Goal: Task Accomplishment & Management: Use online tool/utility

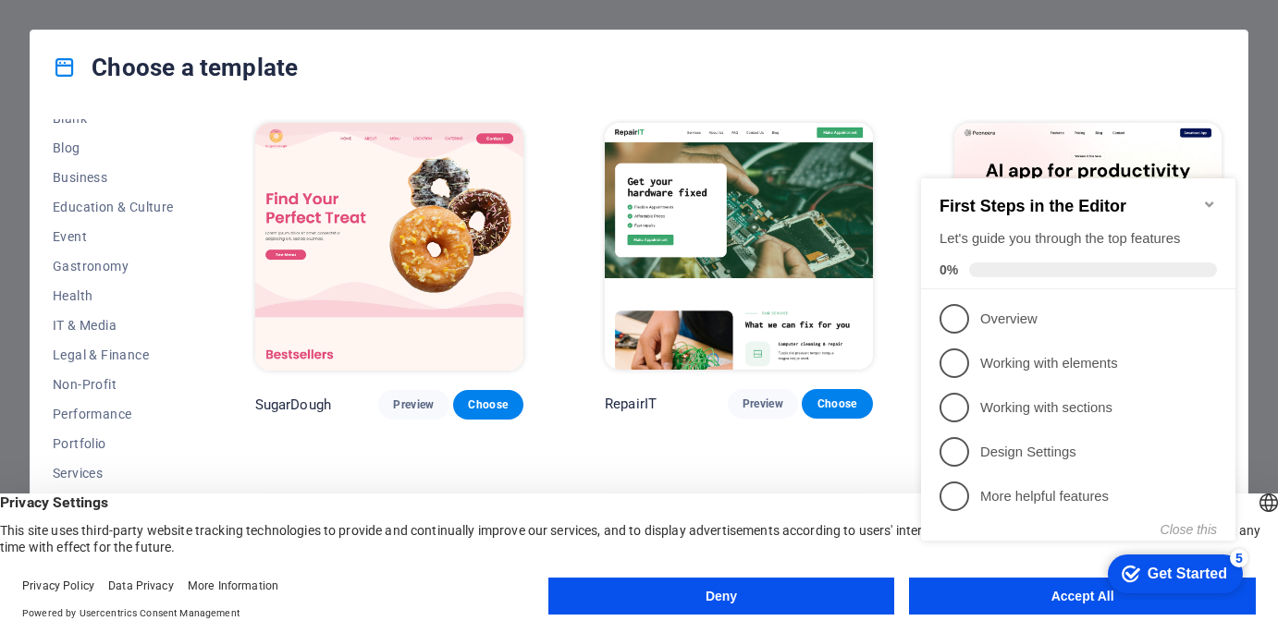
scroll to position [277, 0]
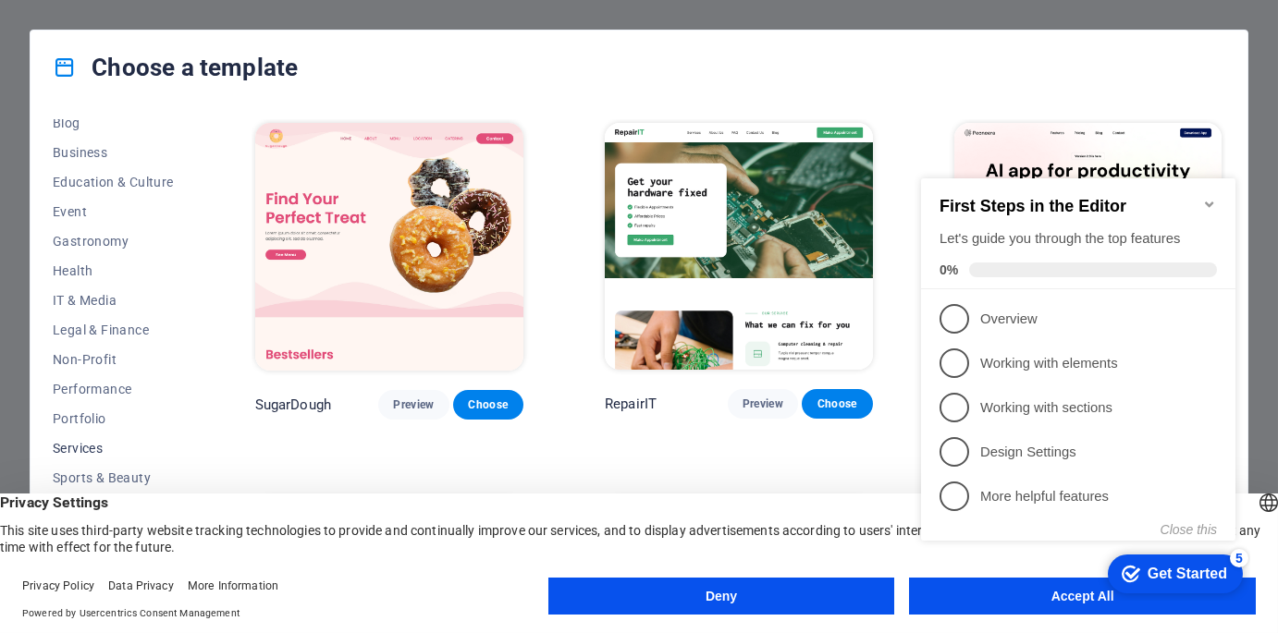
click at [88, 445] on span "Services" at bounding box center [113, 448] width 121 height 15
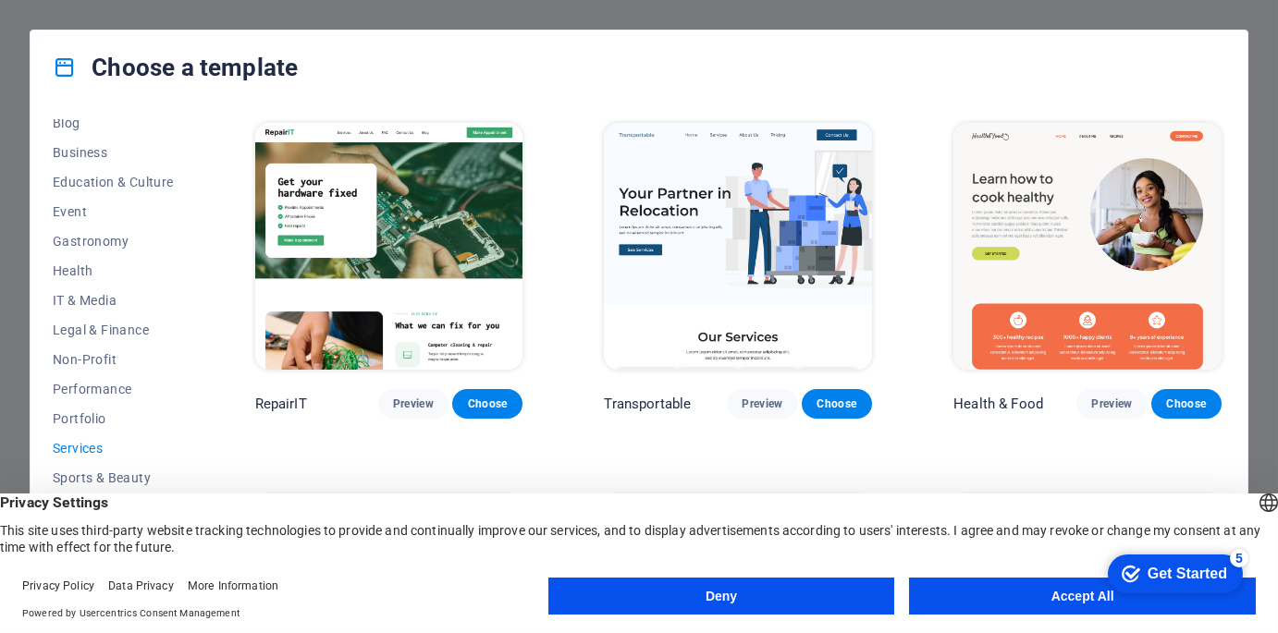
scroll to position [0, 0]
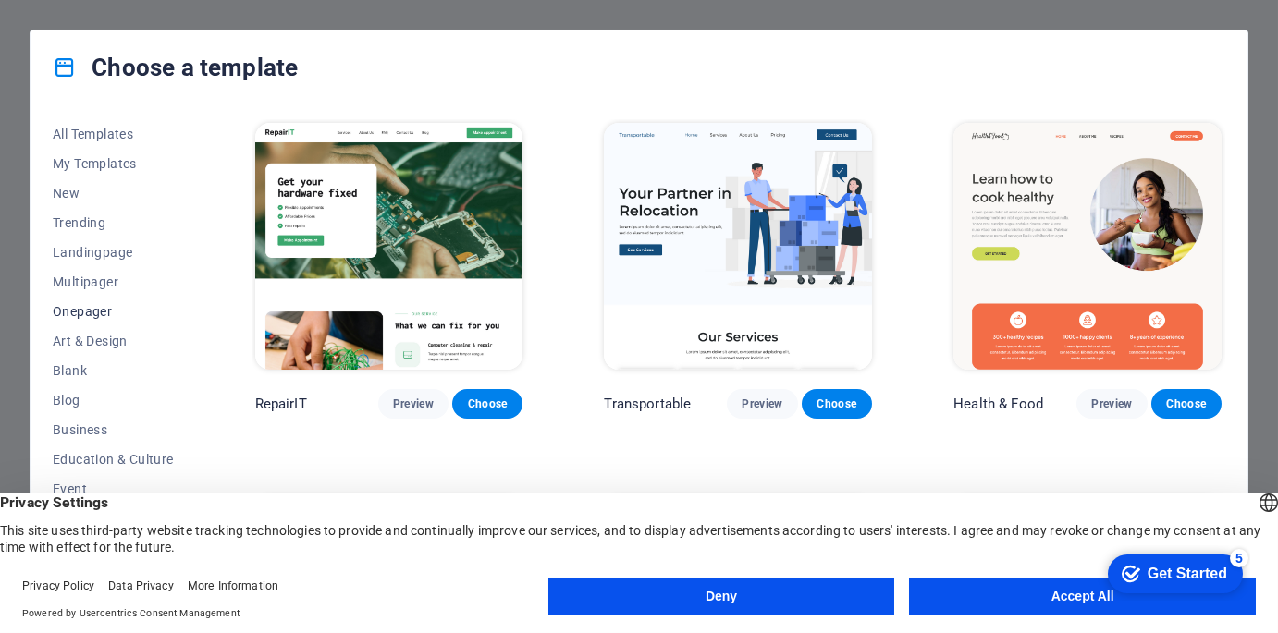
click at [90, 309] on span "Onepager" at bounding box center [113, 311] width 121 height 15
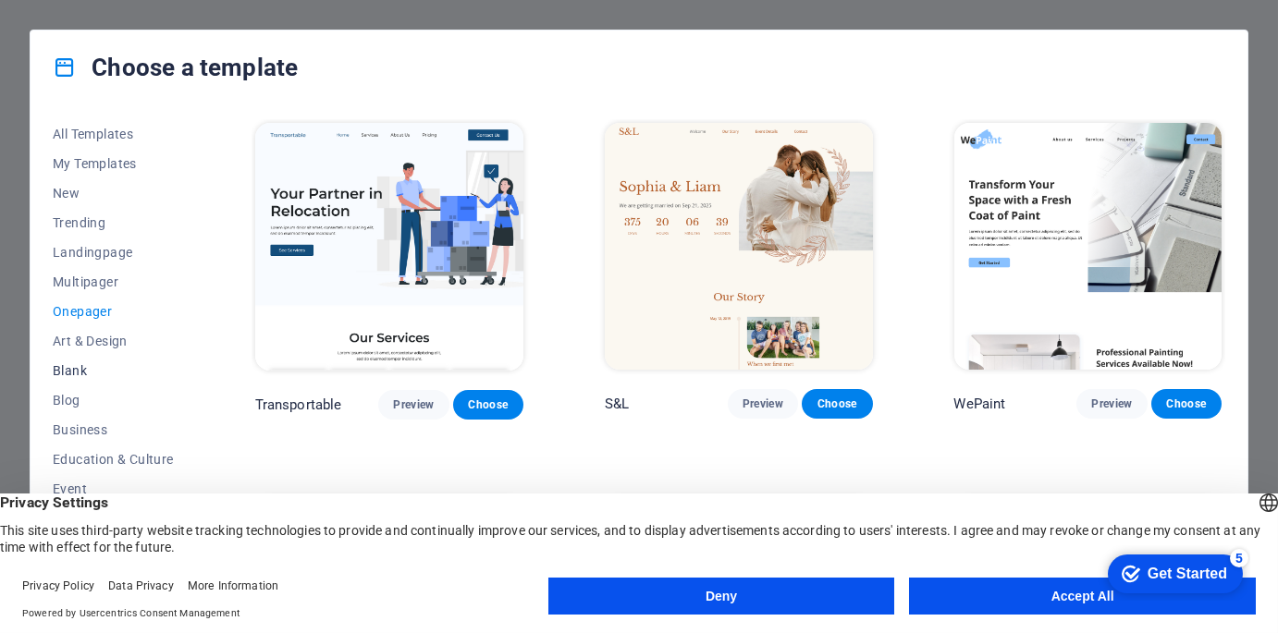
click at [63, 369] on span "Blank" at bounding box center [113, 370] width 121 height 15
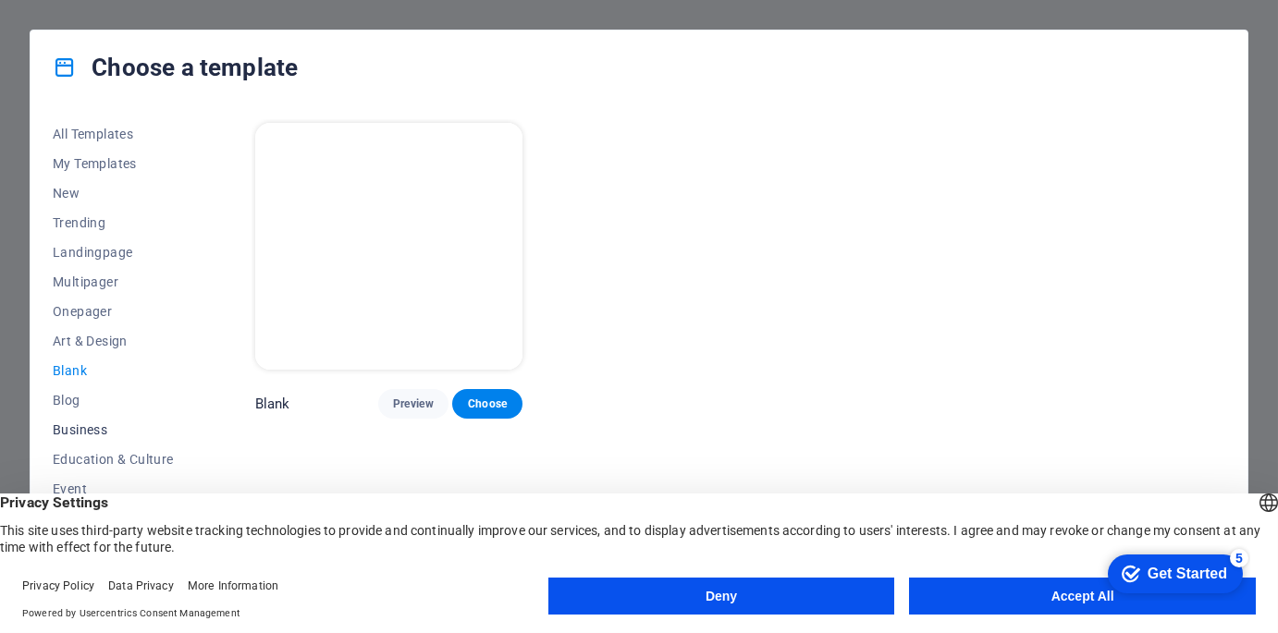
click at [95, 427] on span "Business" at bounding box center [113, 430] width 121 height 15
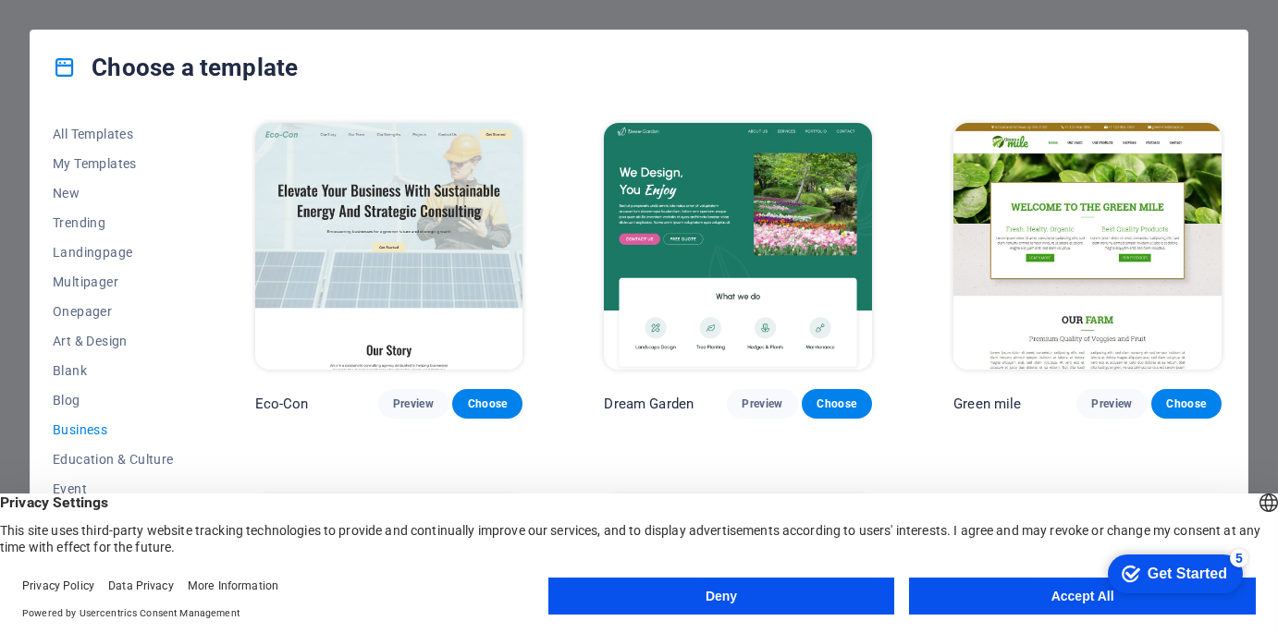
click at [1052, 602] on button "Accept All" at bounding box center [1082, 596] width 347 height 37
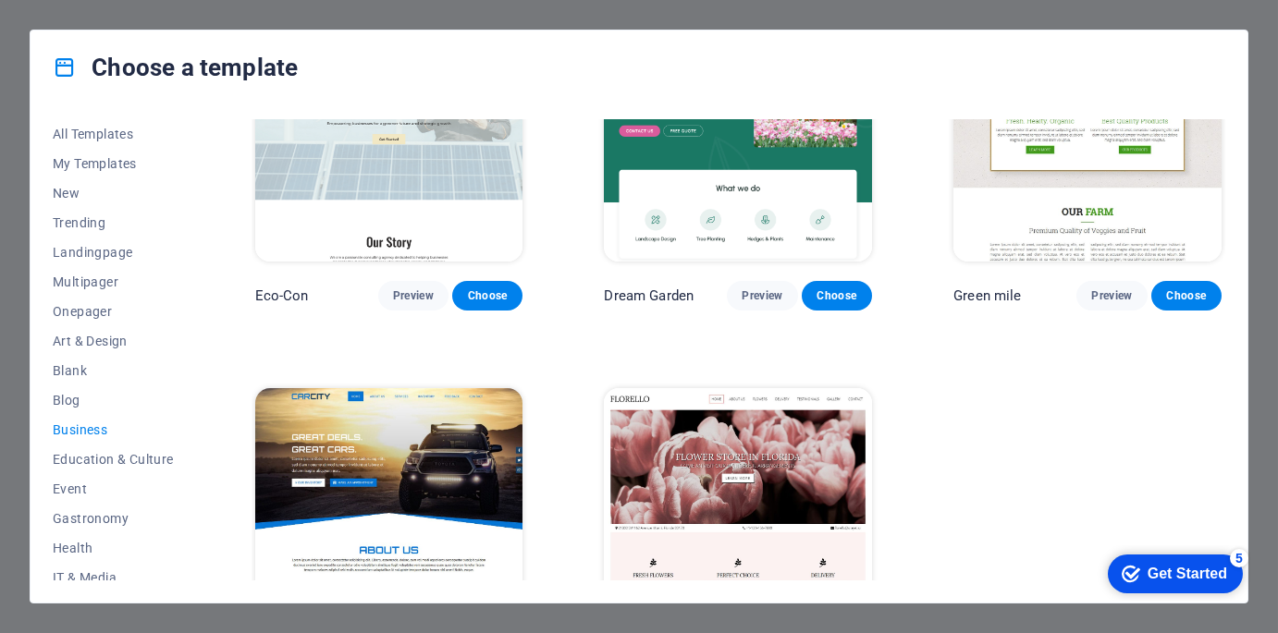
scroll to position [207, 0]
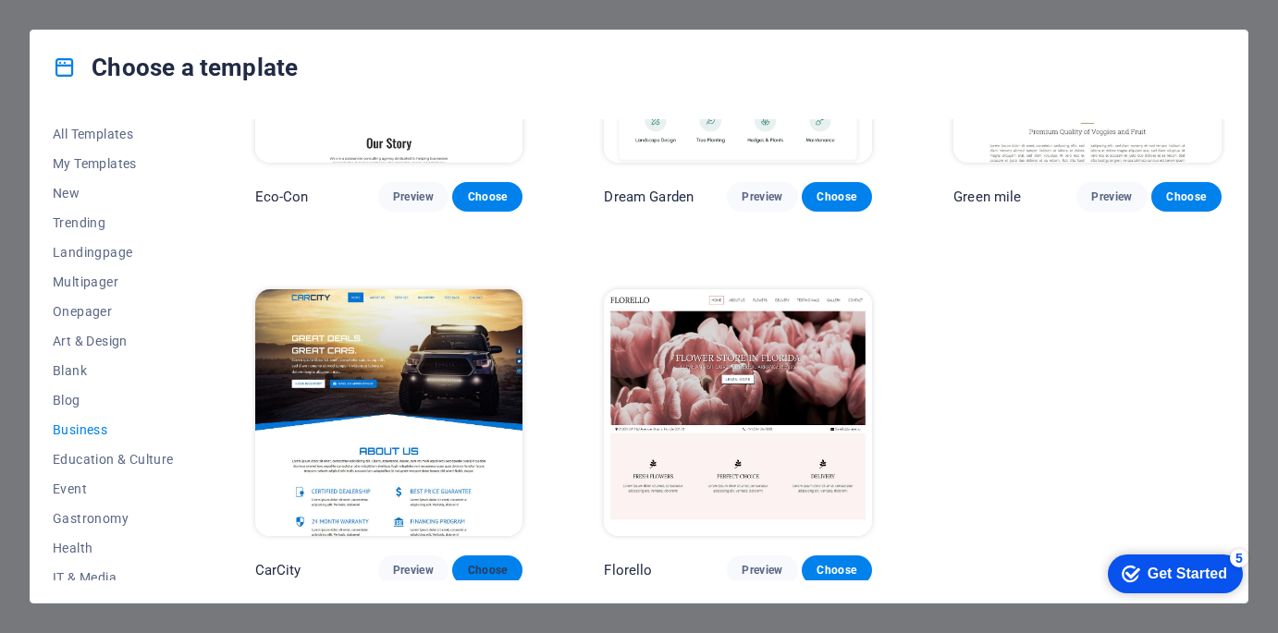
click at [488, 563] on span "Choose" at bounding box center [487, 570] width 41 height 15
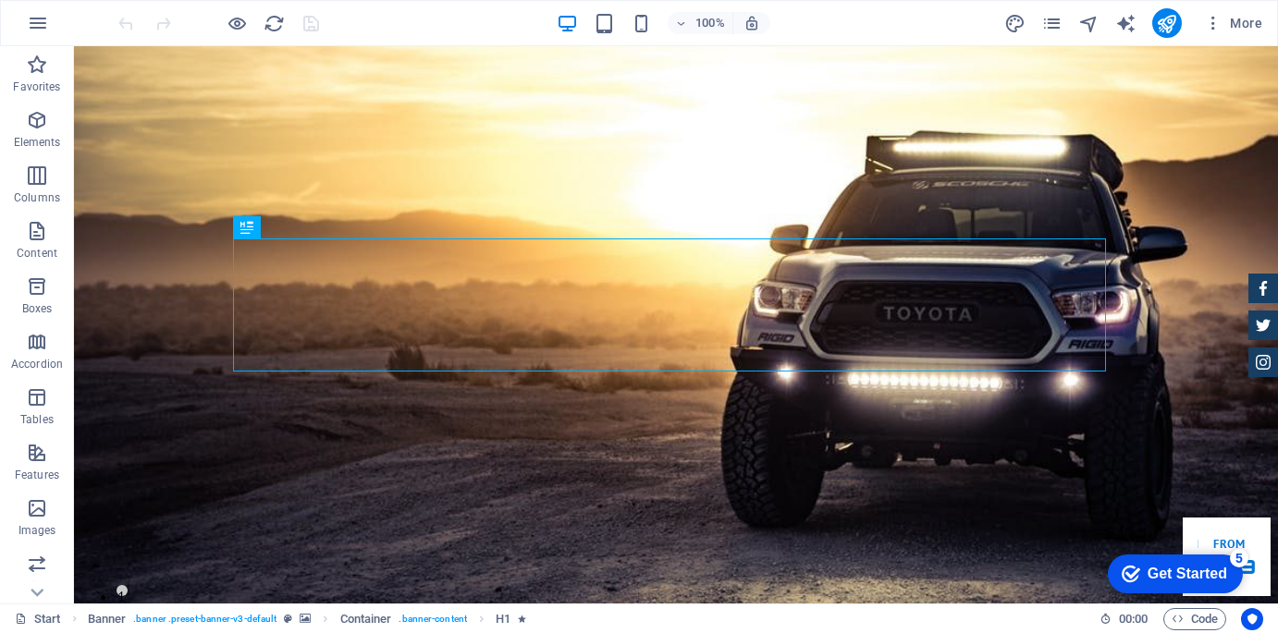
click at [1190, 572] on div "Get Started" at bounding box center [1187, 574] width 80 height 17
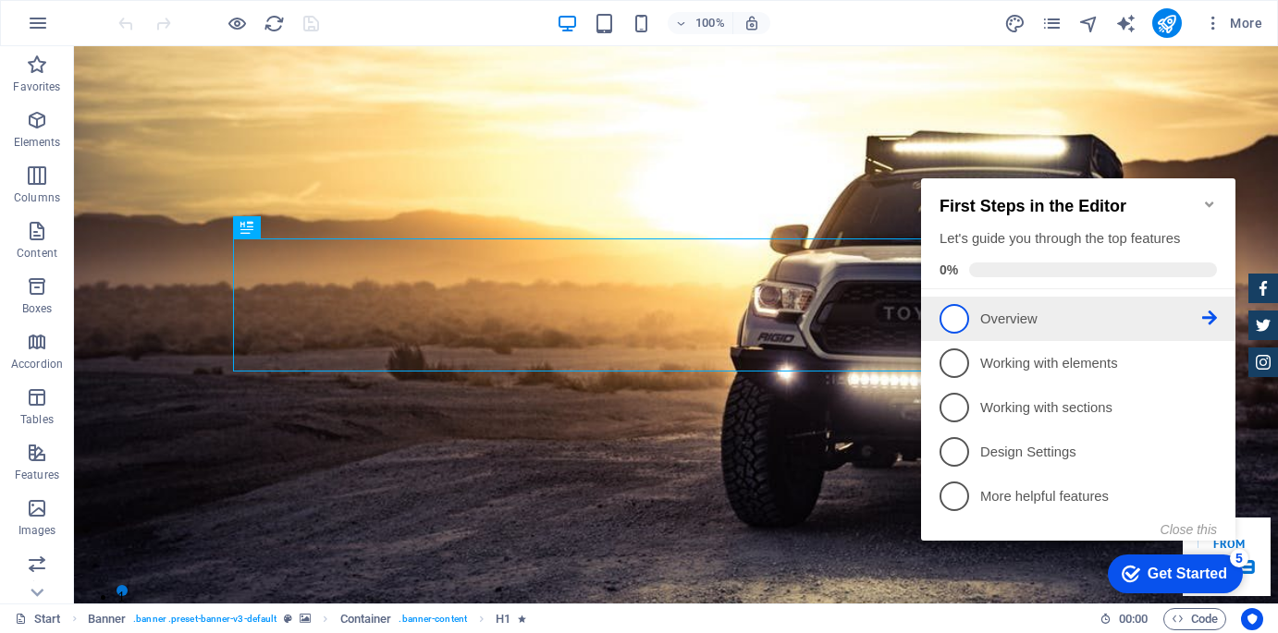
click at [956, 316] on span "1" at bounding box center [953, 319] width 30 height 30
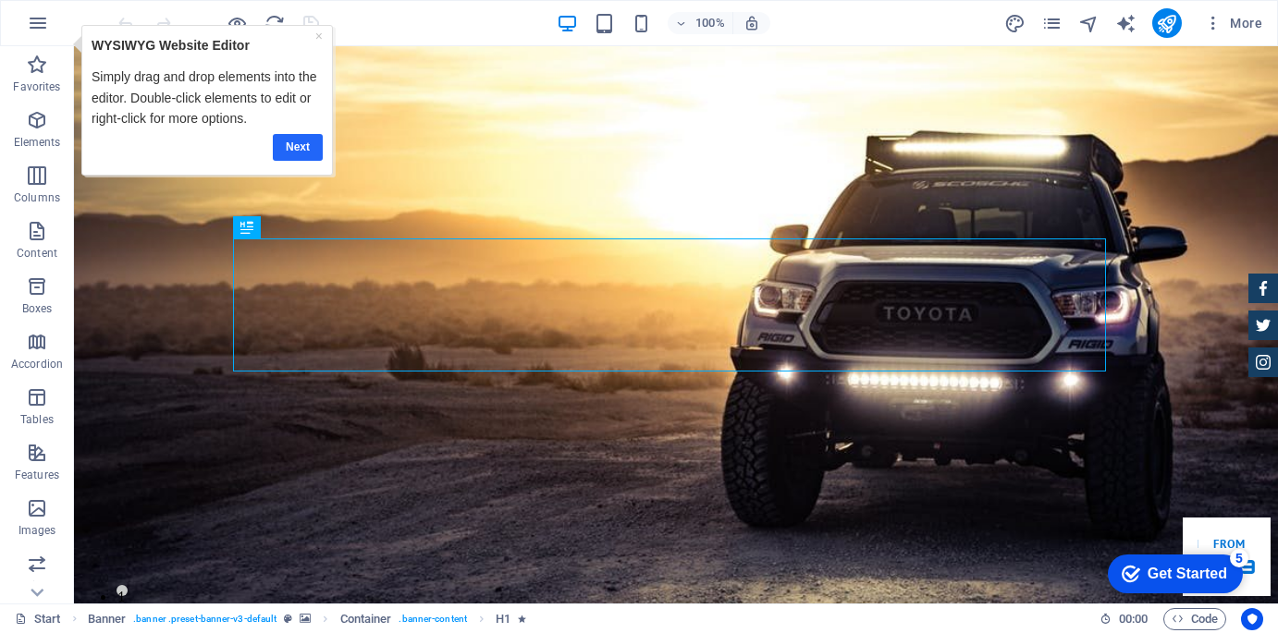
click at [293, 138] on link "Next" at bounding box center [297, 146] width 50 height 27
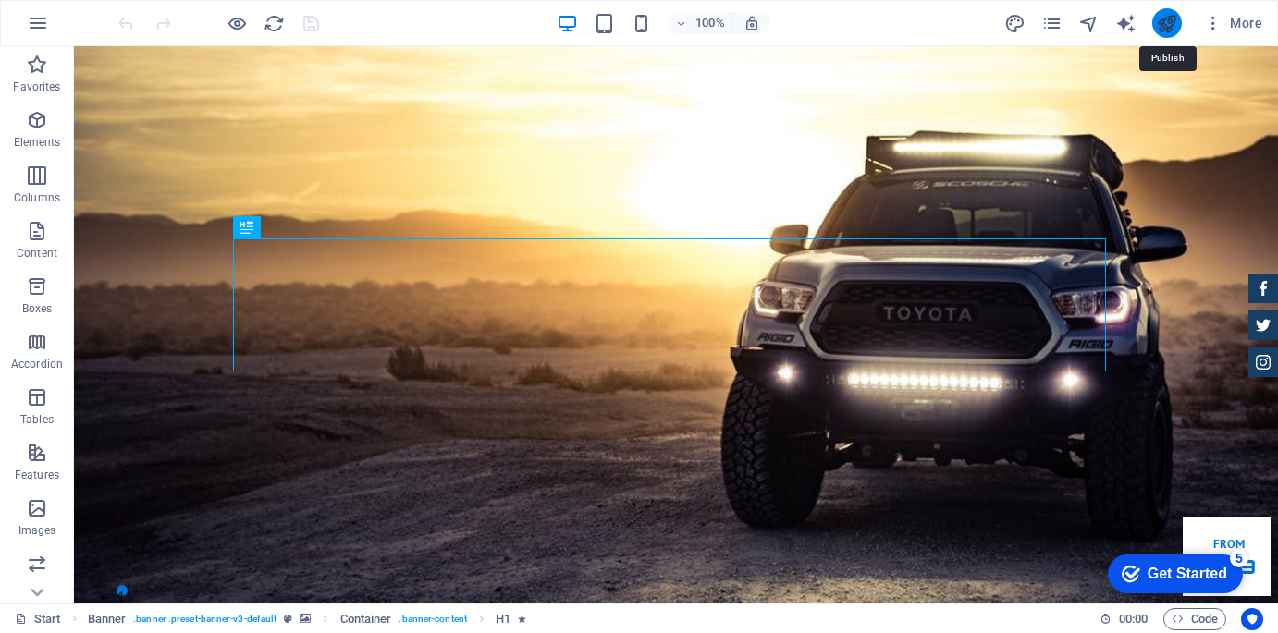
click at [1165, 20] on icon "publish" at bounding box center [1166, 23] width 21 height 21
